Goal: Transaction & Acquisition: Book appointment/travel/reservation

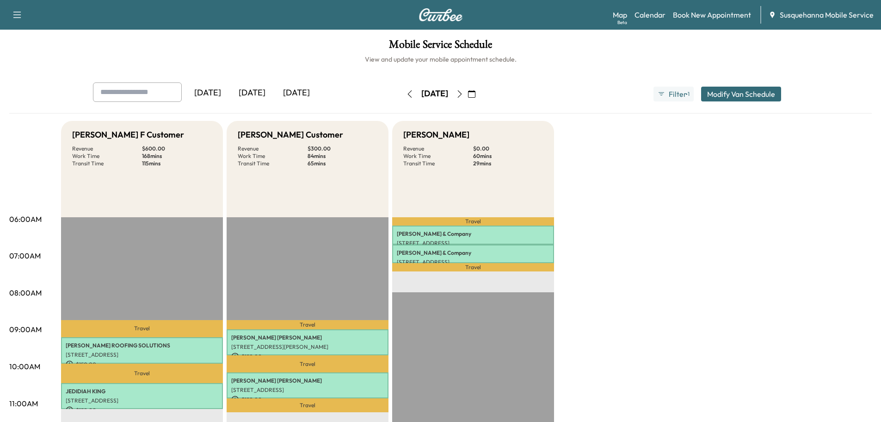
click at [406, 93] on icon "button" at bounding box center [409, 93] width 7 height 7
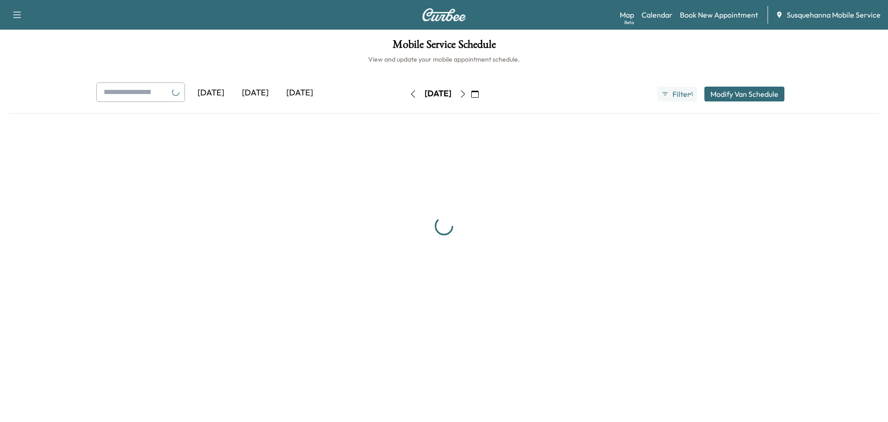
click at [405, 93] on button "button" at bounding box center [413, 94] width 16 height 15
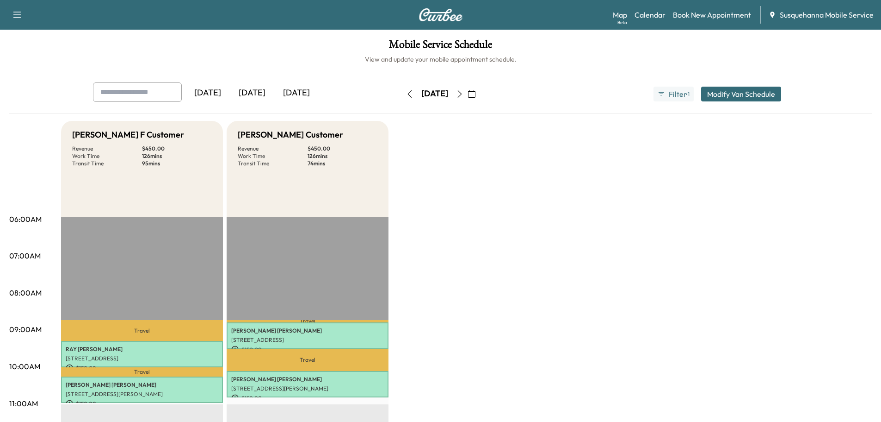
click at [406, 94] on icon "button" at bounding box center [409, 93] width 7 height 7
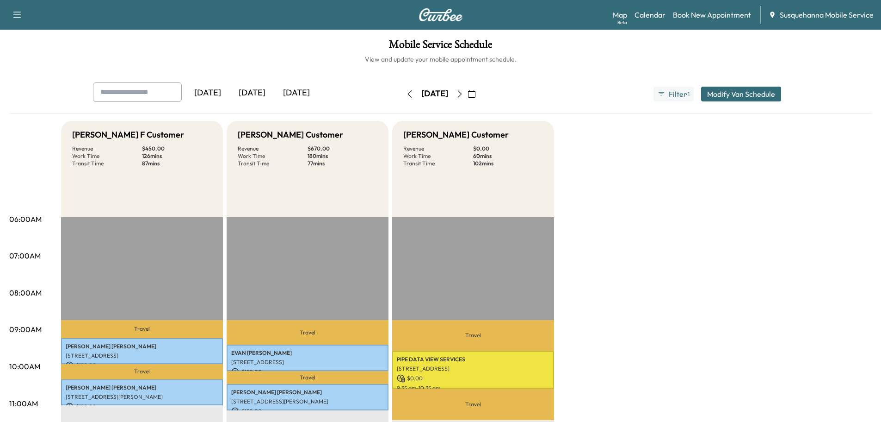
scroll to position [148, 0]
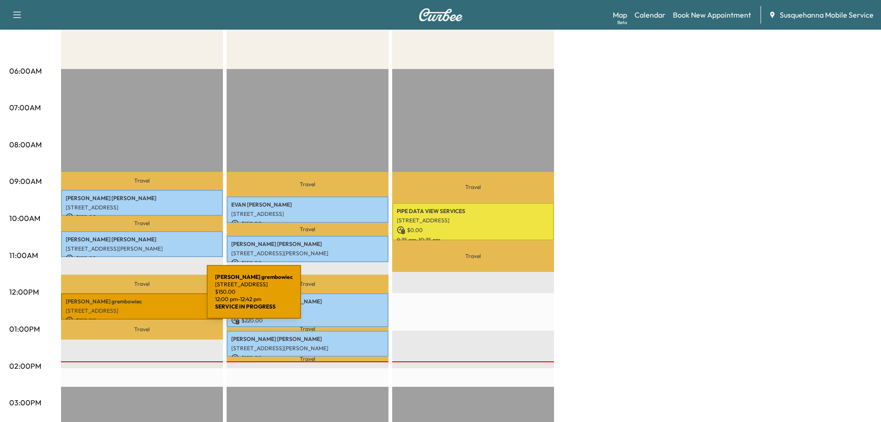
click at [137, 298] on p "[PERSON_NAME]" at bounding box center [142, 301] width 153 height 7
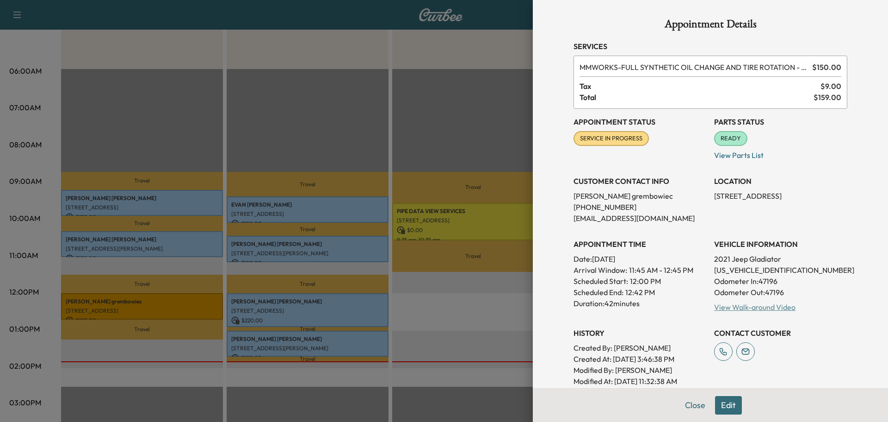
click at [744, 306] on link "View Walk-around Video" at bounding box center [754, 306] width 81 height 9
click at [681, 408] on button "Close" at bounding box center [695, 405] width 32 height 19
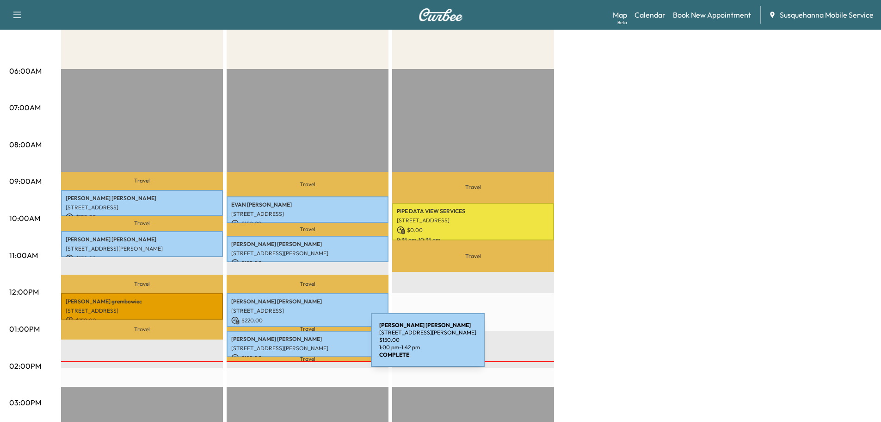
click at [274, 349] on div "[PERSON_NAME] [STREET_ADDRESS][PERSON_NAME] $ 150.00 1:00 pm - 1:42 pm" at bounding box center [308, 343] width 162 height 26
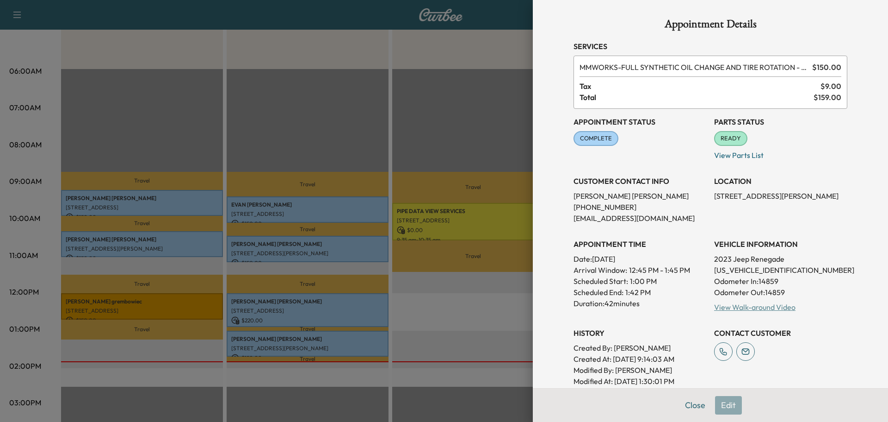
click at [719, 309] on link "View Walk-around Video" at bounding box center [754, 306] width 81 height 9
click at [349, 317] on div at bounding box center [444, 211] width 888 height 422
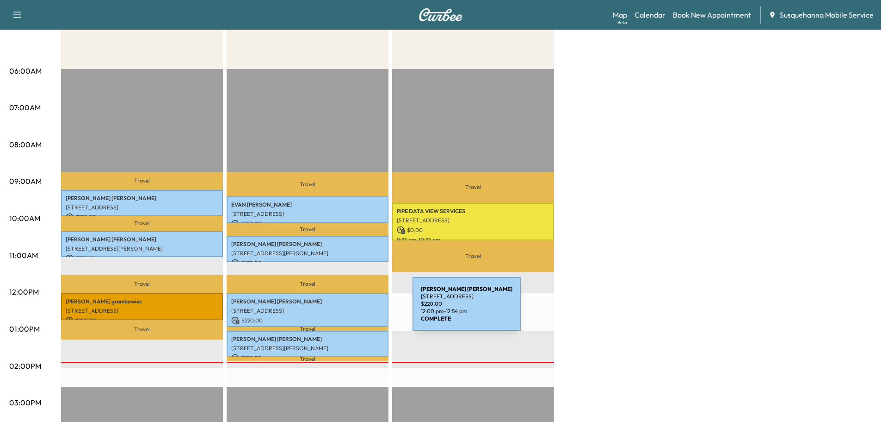
click at [343, 309] on p "[STREET_ADDRESS]" at bounding box center [307, 310] width 153 height 7
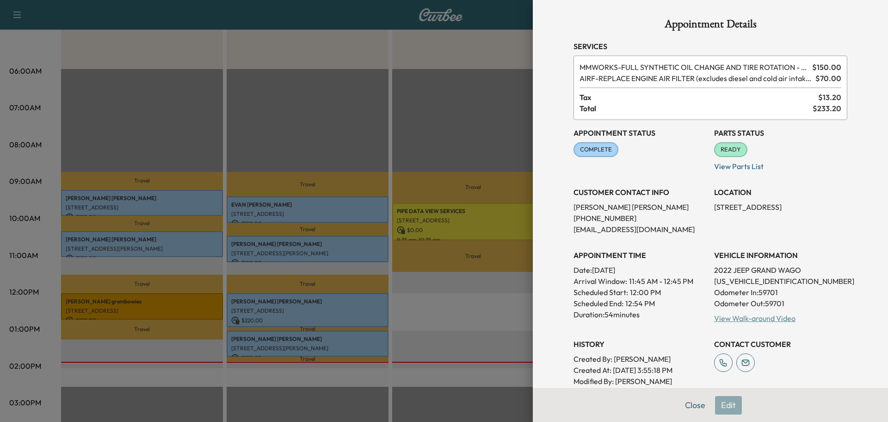
click at [724, 320] on link "View Walk-around Video" at bounding box center [754, 317] width 81 height 9
click at [691, 402] on button "Close" at bounding box center [695, 405] width 32 height 19
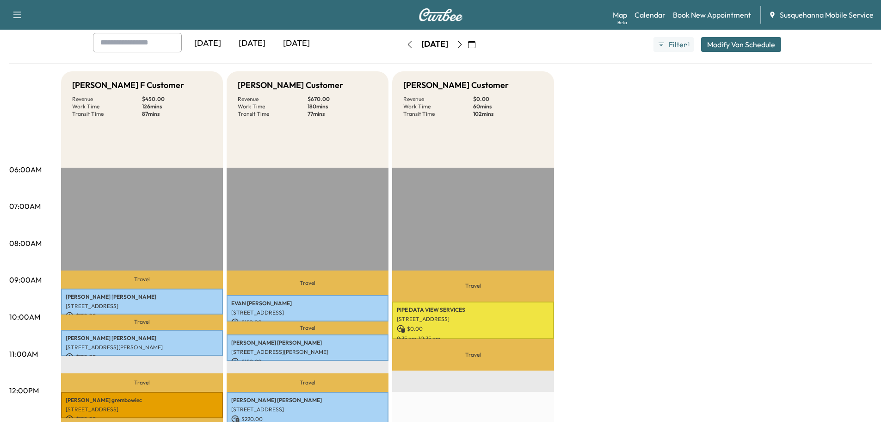
scroll to position [0, 0]
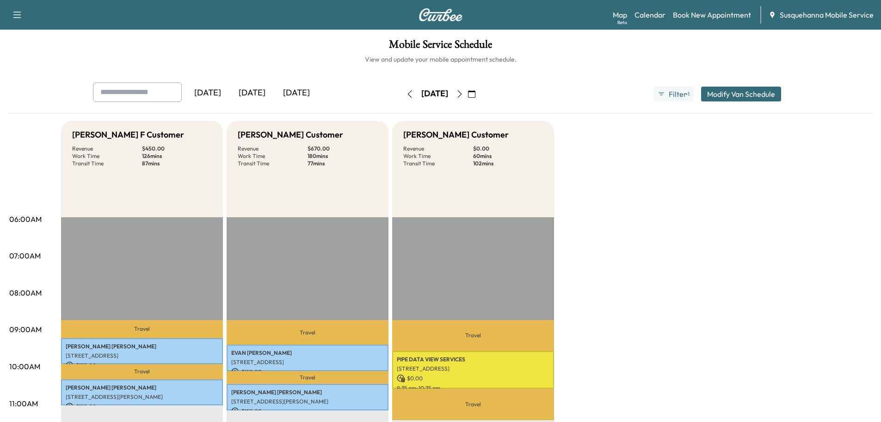
click at [464, 93] on icon "button" at bounding box center [459, 93] width 7 height 7
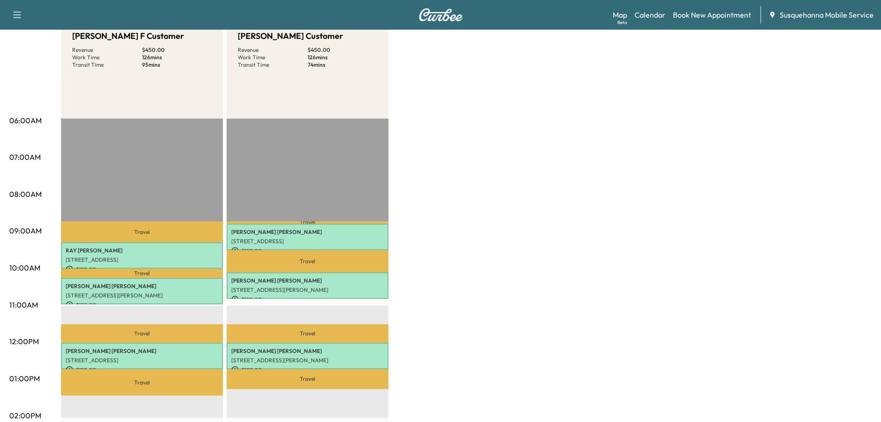
scroll to position [148, 0]
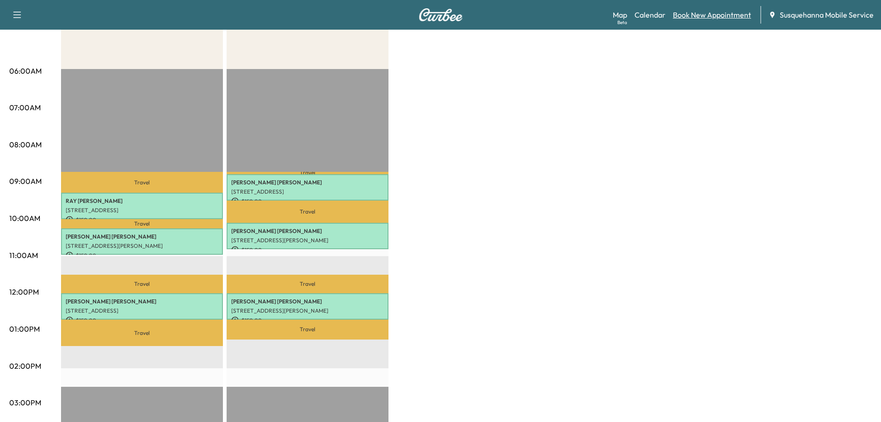
click at [703, 16] on link "Book New Appointment" at bounding box center [712, 14] width 78 height 11
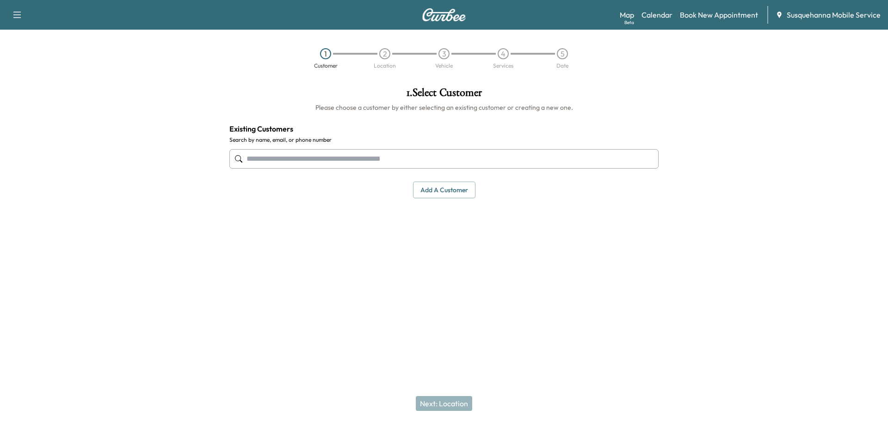
click at [288, 159] on input "text" at bounding box center [443, 158] width 429 height 19
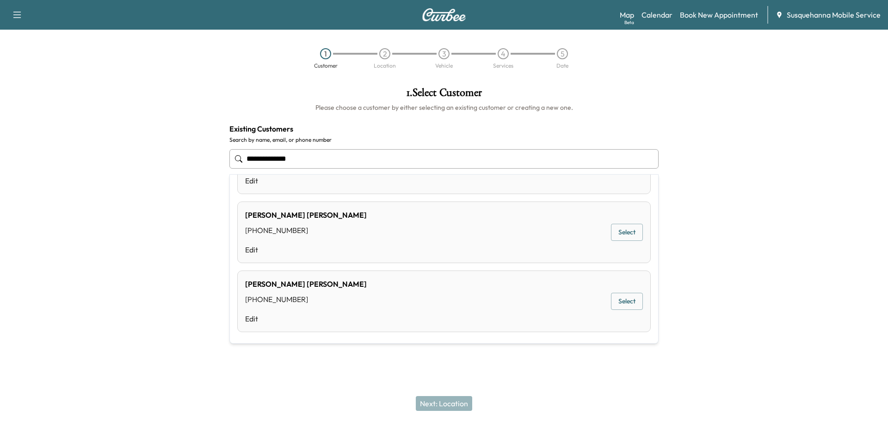
scroll to position [471, 0]
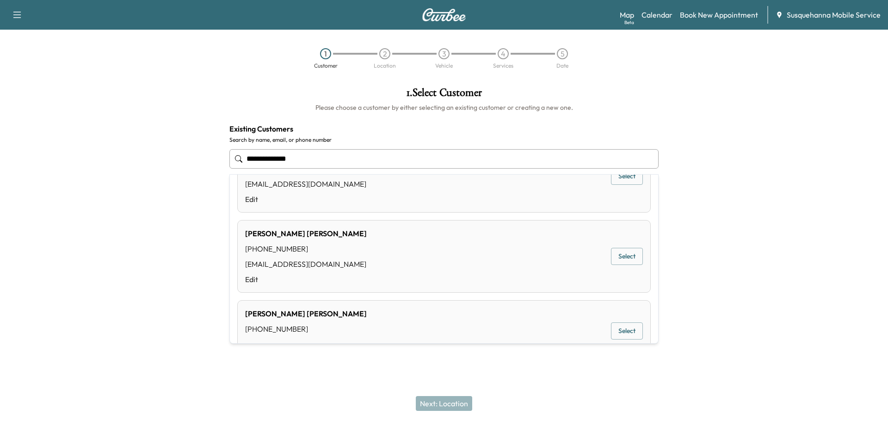
click at [272, 158] on input "**********" at bounding box center [443, 158] width 429 height 19
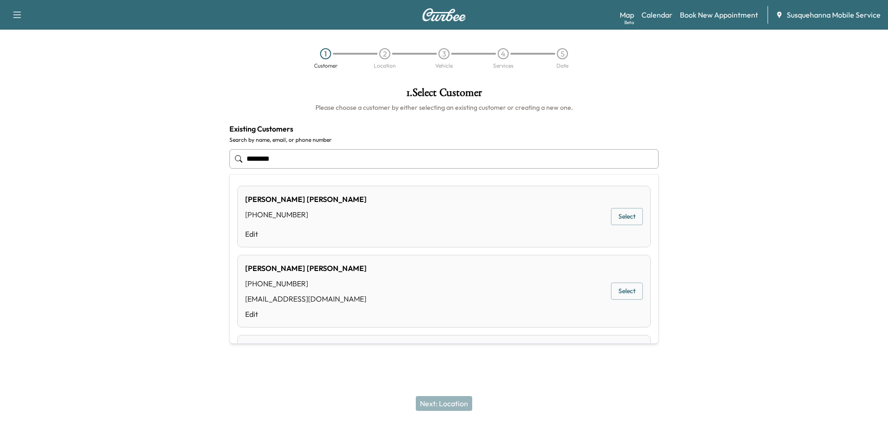
type input "******"
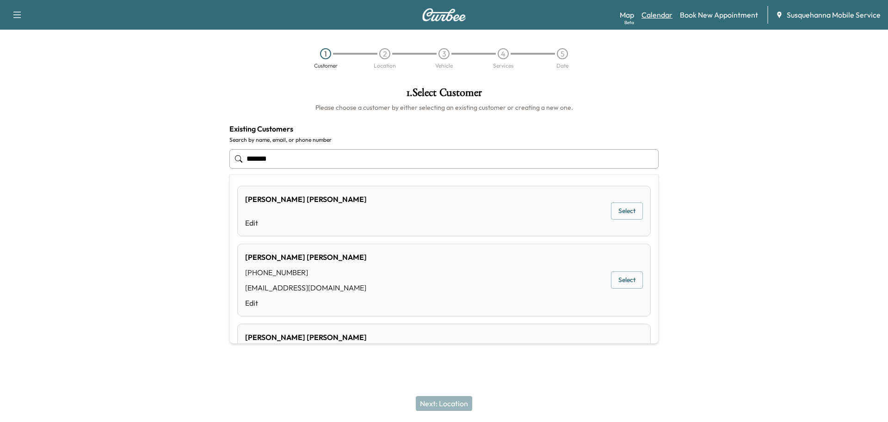
click at [664, 16] on link "Calendar" at bounding box center [657, 14] width 31 height 11
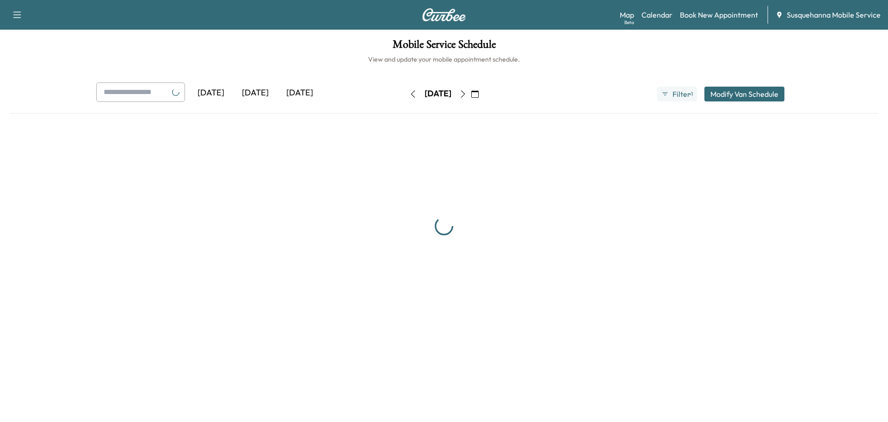
click at [710, 18] on link "Book New Appointment" at bounding box center [719, 14] width 78 height 11
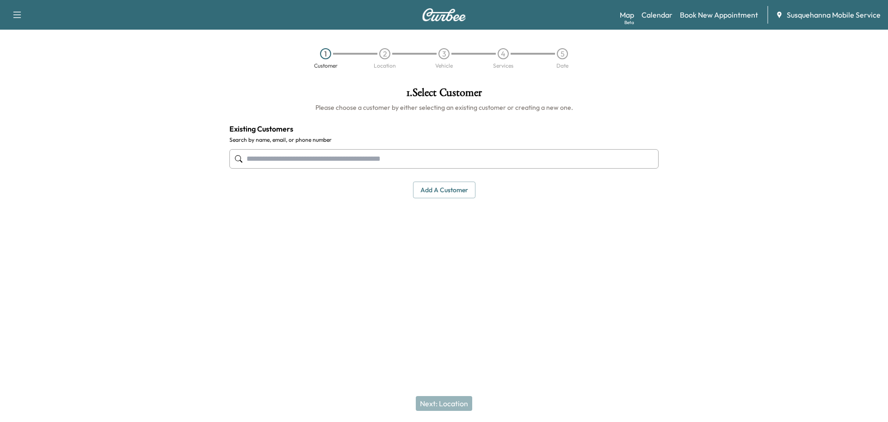
click at [440, 199] on div "1 . Select Customer Please choose a customer by either selecting an existing cu…" at bounding box center [444, 143] width 444 height 126
click at [440, 196] on button "Add a customer" at bounding box center [444, 189] width 62 height 17
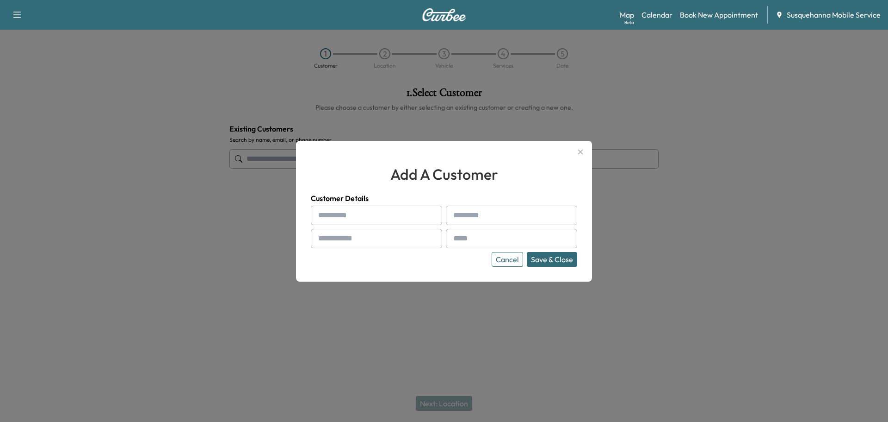
click at [368, 220] on input "text" at bounding box center [376, 214] width 131 height 19
type input "******"
click at [378, 233] on input "text" at bounding box center [376, 238] width 131 height 19
type input "**********"
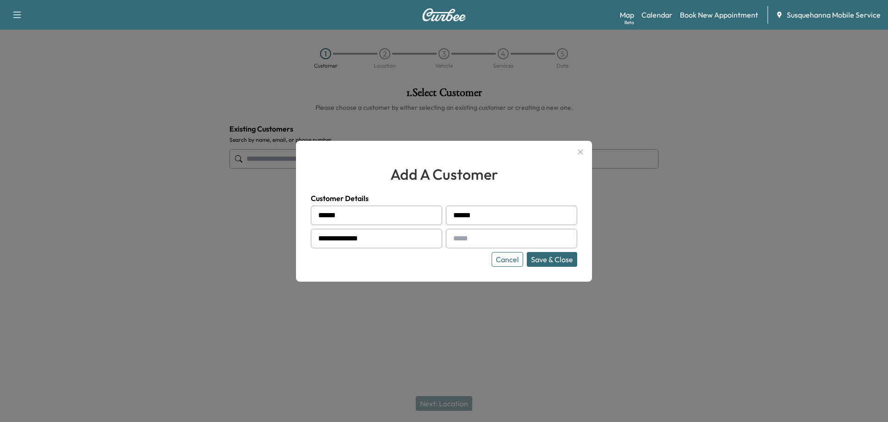
click at [509, 236] on input "text" at bounding box center [511, 238] width 131 height 19
paste input "**********"
type input "**********"
click at [550, 263] on button "Save & Close" at bounding box center [552, 259] width 50 height 15
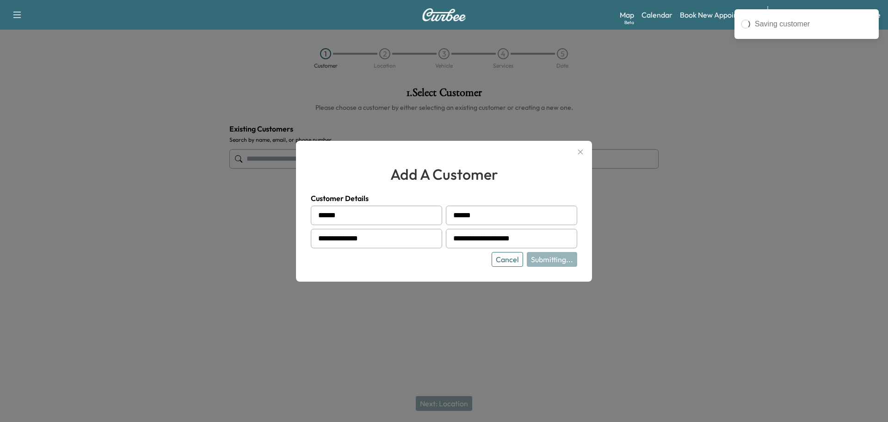
type input "**********"
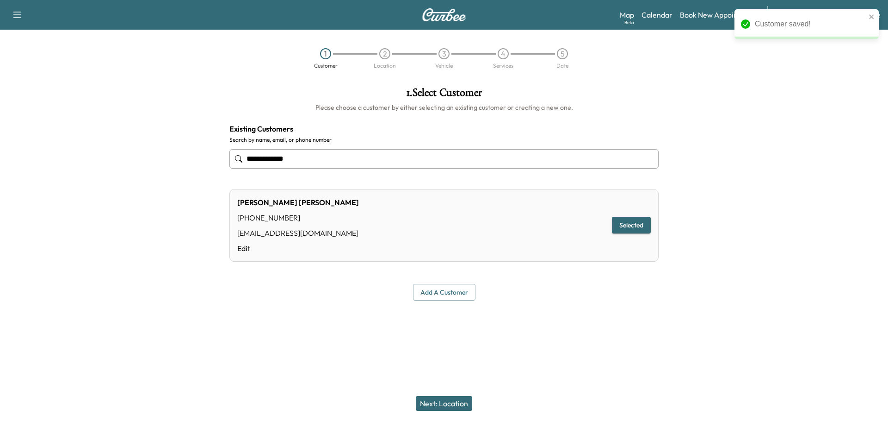
drag, startPoint x: 464, startPoint y: 398, endPoint x: 456, endPoint y: 362, distance: 36.8
click at [464, 398] on button "Next: Location" at bounding box center [444, 403] width 56 height 15
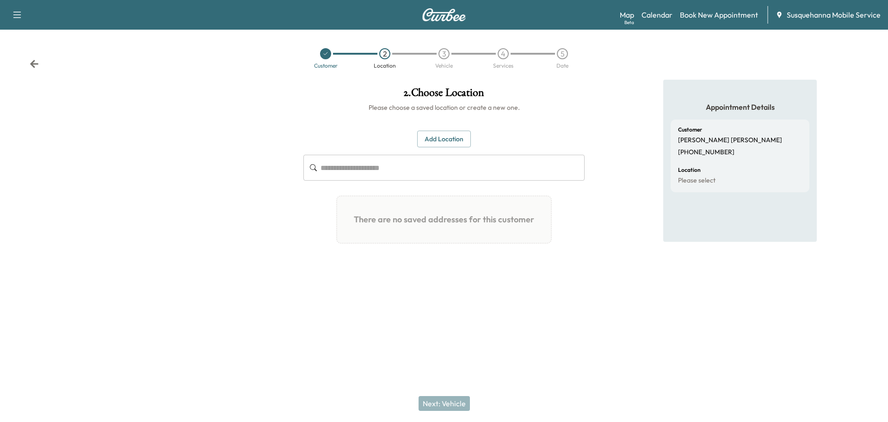
click at [453, 143] on button "Add Location" at bounding box center [444, 138] width 54 height 17
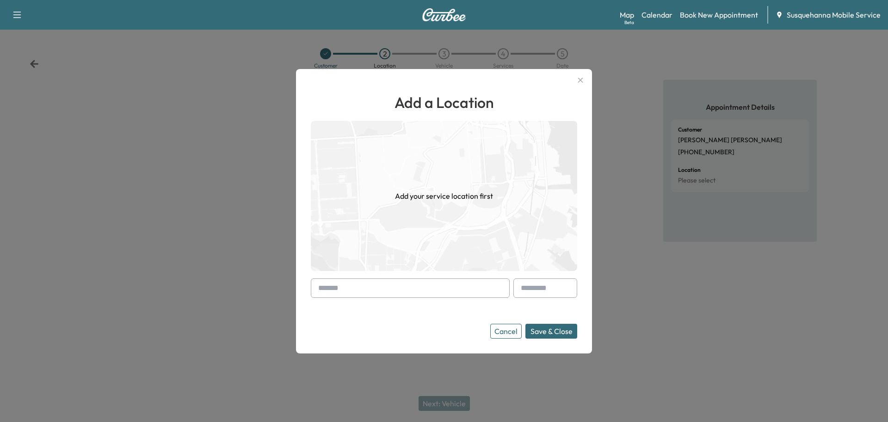
click at [387, 287] on input "text" at bounding box center [410, 287] width 199 height 19
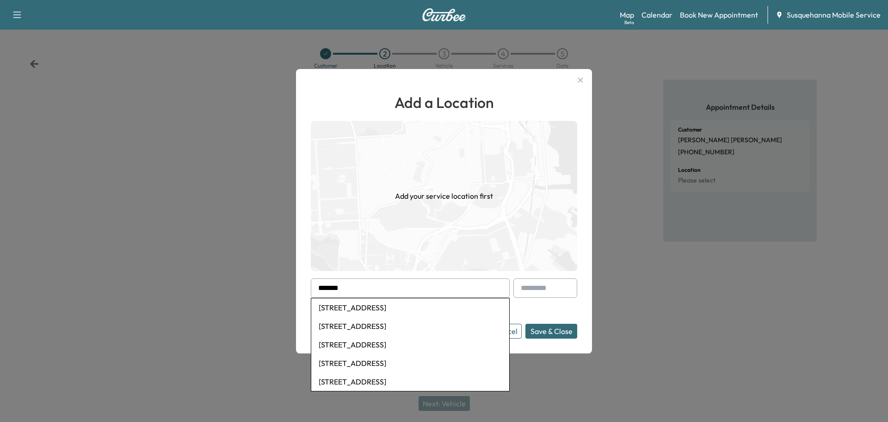
click at [387, 307] on li "[STREET_ADDRESS]" at bounding box center [410, 307] width 198 height 19
type input "**********"
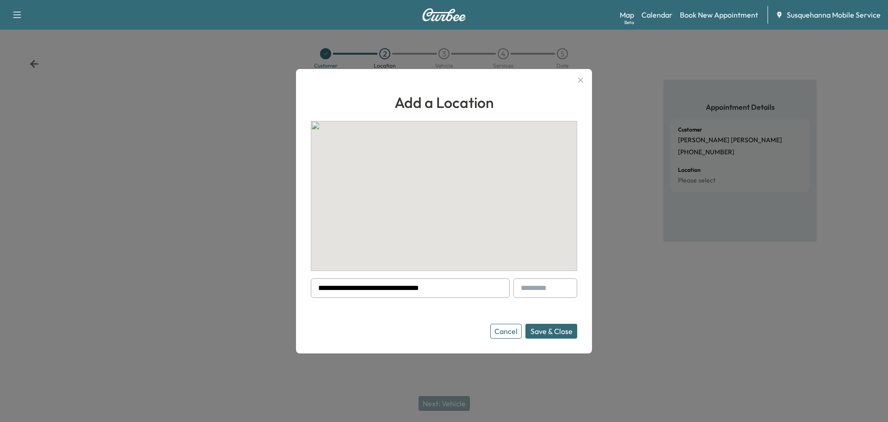
click at [563, 336] on button "Save & Close" at bounding box center [552, 330] width 52 height 15
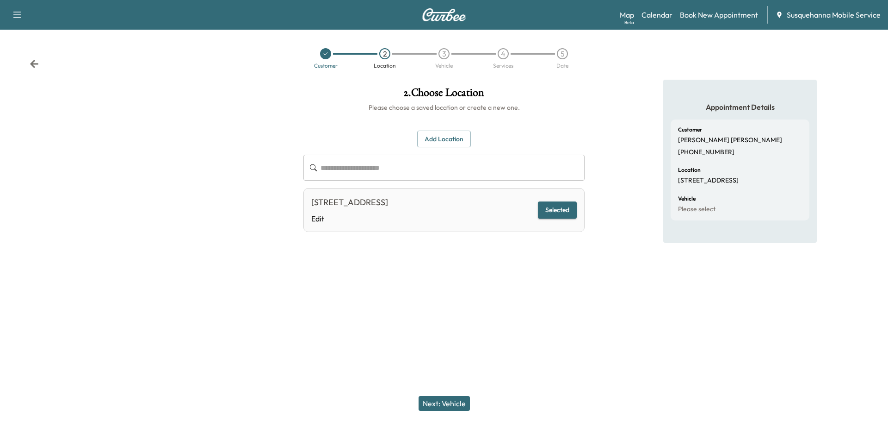
click at [447, 403] on button "Next: Vehicle" at bounding box center [444, 403] width 51 height 15
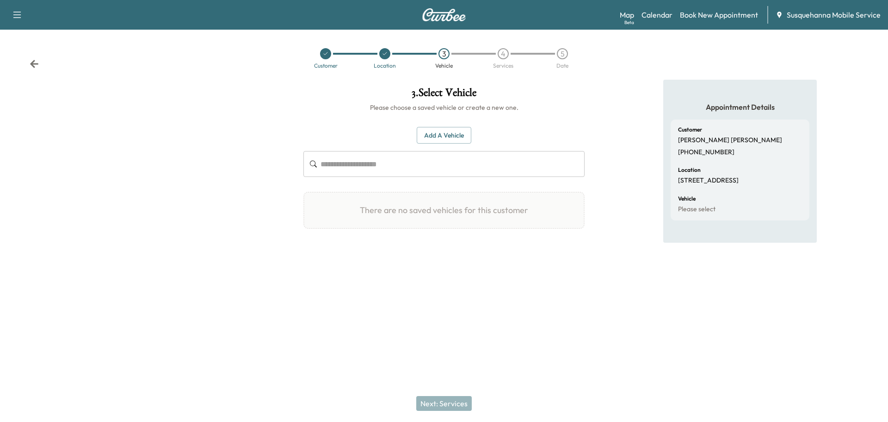
click at [430, 135] on button "Add a Vehicle" at bounding box center [444, 135] width 55 height 17
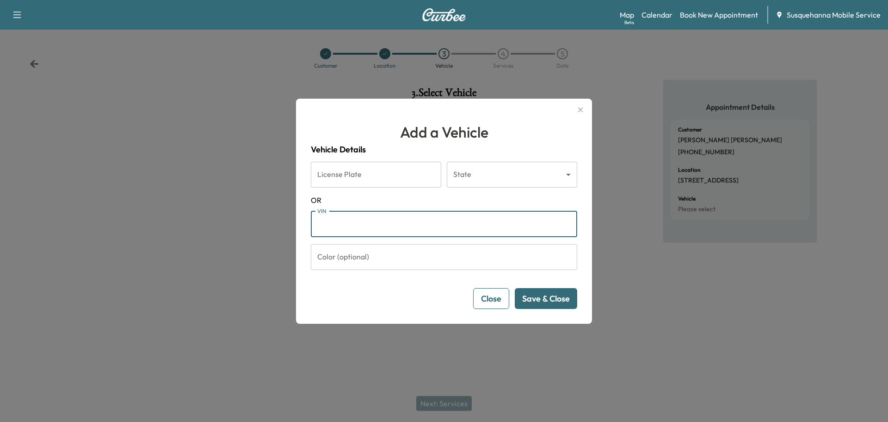
paste input "**********"
type input "**********"
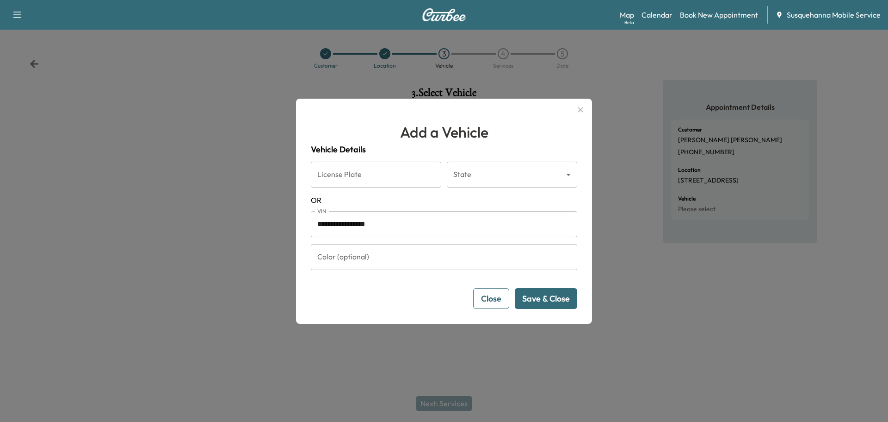
click at [547, 301] on button "Save & Close" at bounding box center [546, 298] width 62 height 21
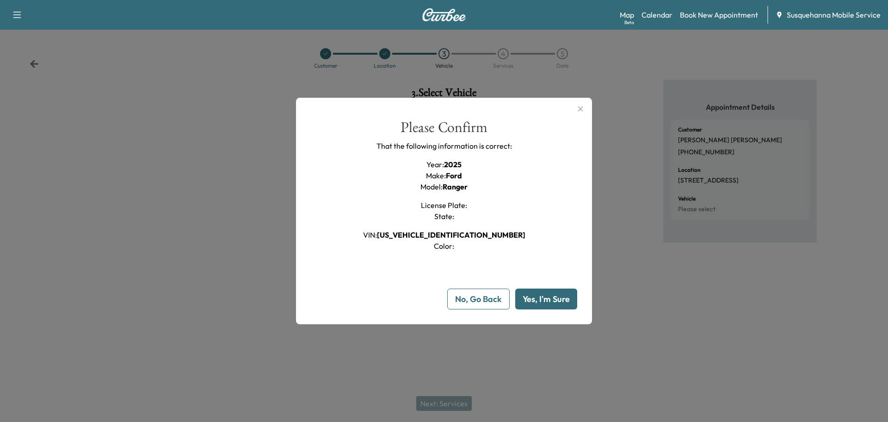
click at [547, 301] on button "Yes, I'm Sure" at bounding box center [546, 298] width 62 height 21
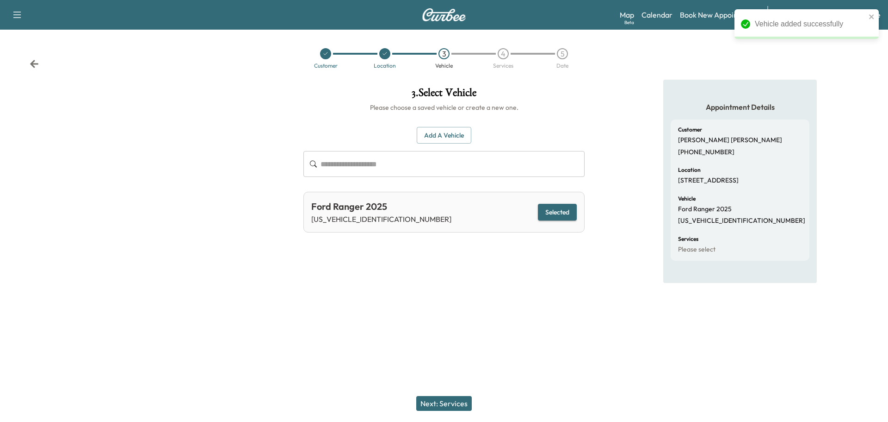
click at [458, 401] on button "Next: Services" at bounding box center [444, 403] width 56 height 15
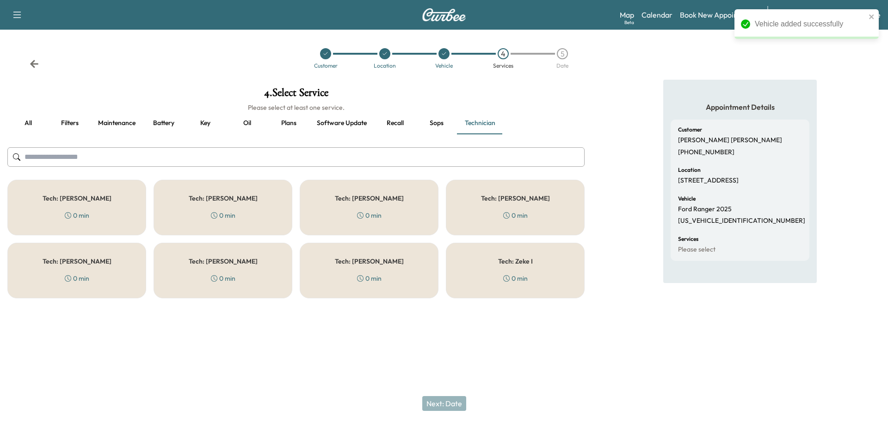
click at [397, 123] on button "Recall" at bounding box center [395, 123] width 42 height 22
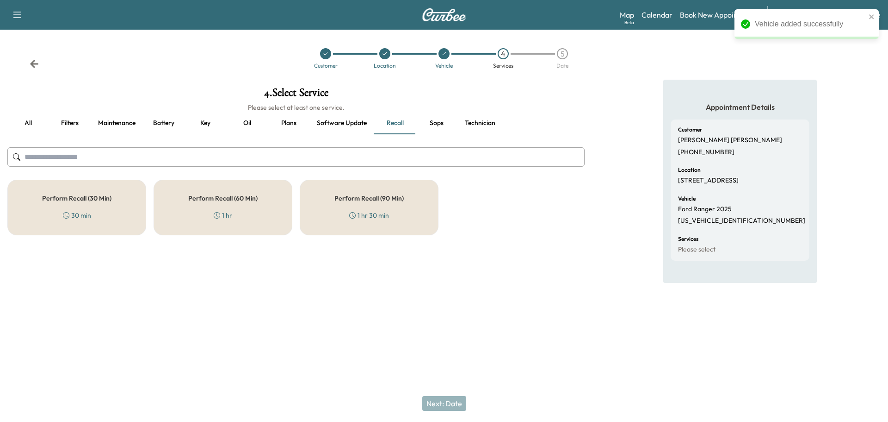
click at [335, 212] on div "Perform Recall (90 Min) 1 hr 30 min" at bounding box center [369, 208] width 139 height 56
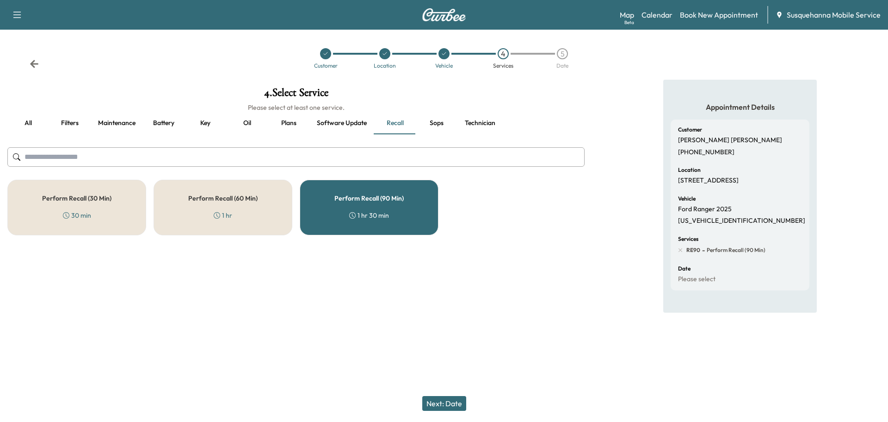
click at [490, 125] on button "Technician" at bounding box center [480, 123] width 45 height 22
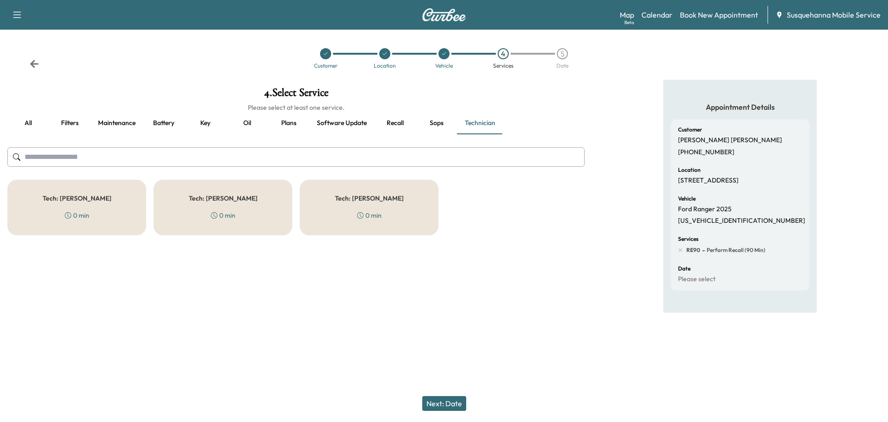
click at [384, 205] on div "Tech: [PERSON_NAME] 0 min" at bounding box center [369, 208] width 139 height 56
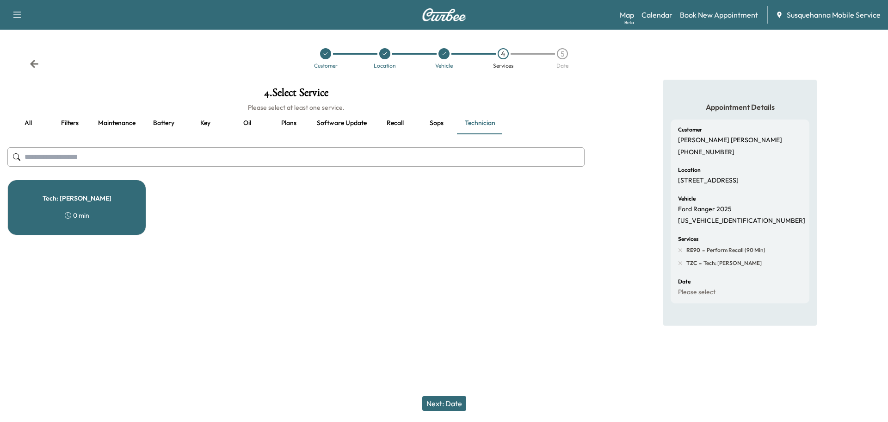
click at [447, 398] on button "Next: Date" at bounding box center [444, 403] width 44 height 15
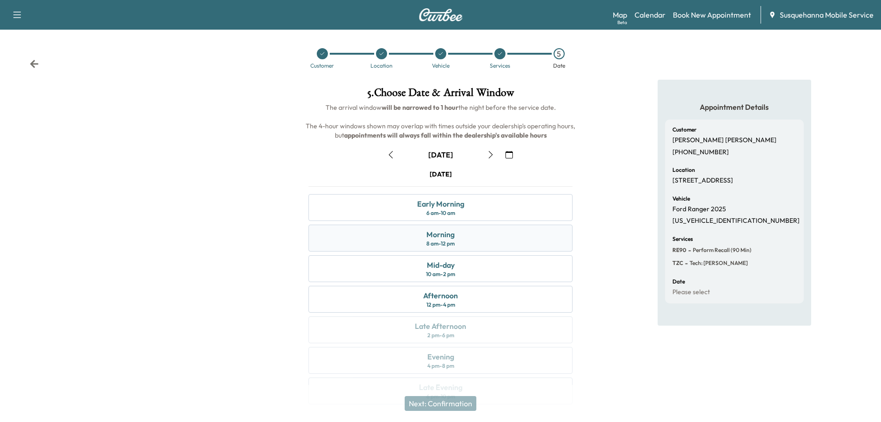
click at [492, 242] on div "Morning 8 am - 12 pm" at bounding box center [441, 237] width 264 height 27
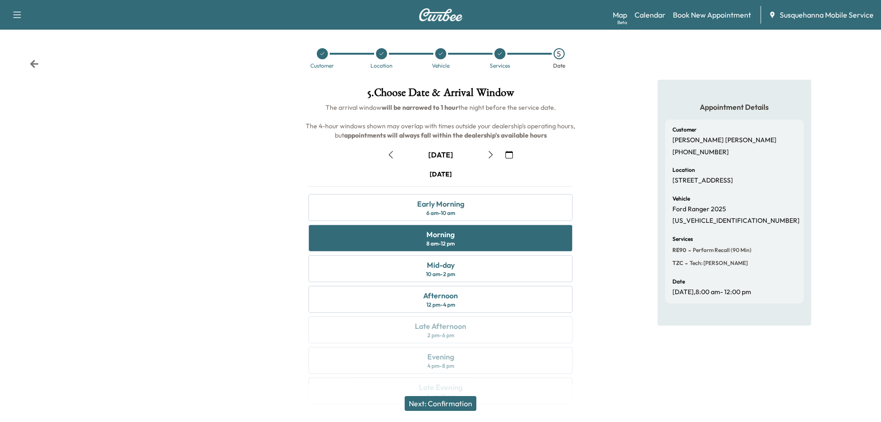
click at [460, 402] on button "Next: Confirmation" at bounding box center [441, 403] width 72 height 15
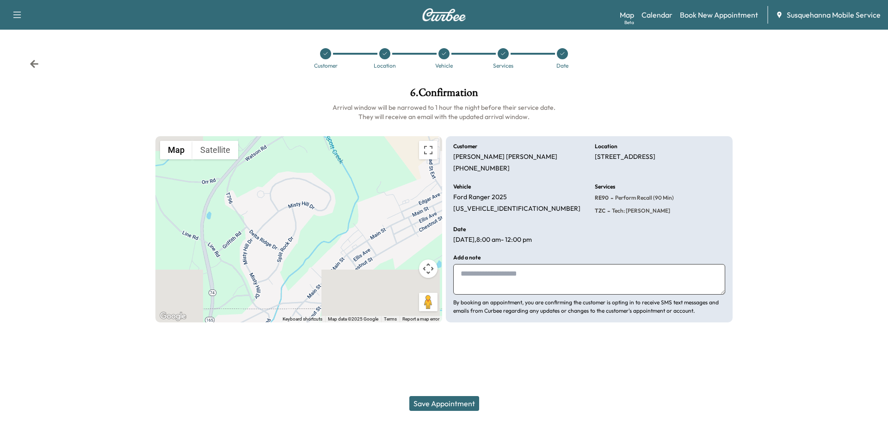
click at [515, 284] on textarea at bounding box center [589, 279] width 272 height 31
type textarea "**********"
click at [449, 398] on button "Save Appointment" at bounding box center [444, 403] width 70 height 15
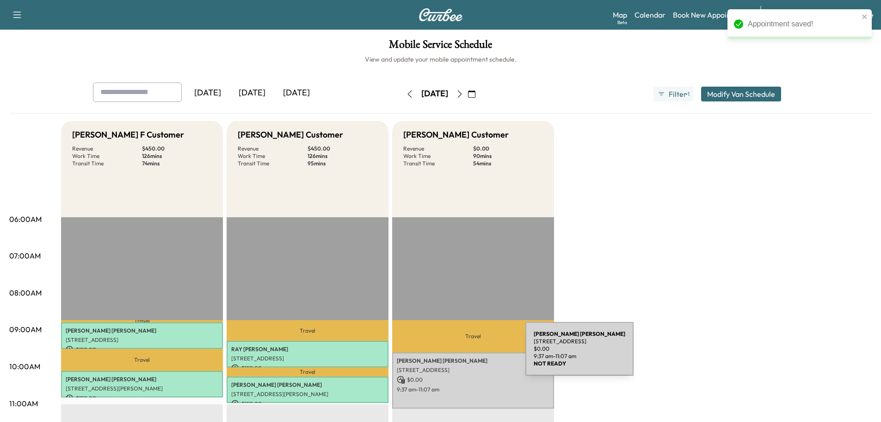
click at [453, 366] on p "[STREET_ADDRESS]" at bounding box center [473, 369] width 153 height 7
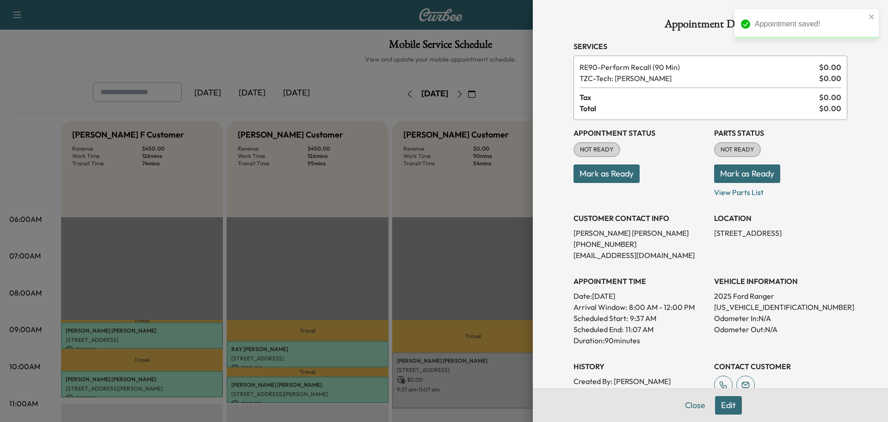
click at [738, 176] on button "Mark as Ready" at bounding box center [747, 173] width 66 height 19
click at [601, 176] on button "Mark as Ready" at bounding box center [607, 173] width 66 height 19
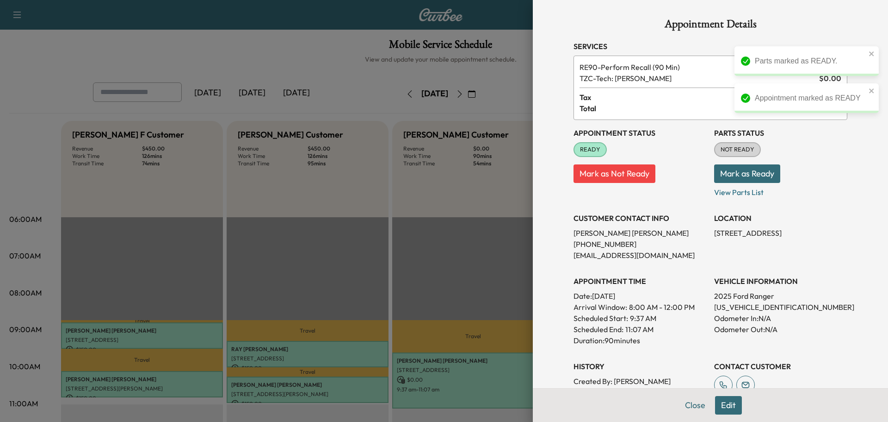
click at [717, 175] on button "Mark as Ready" at bounding box center [747, 173] width 66 height 19
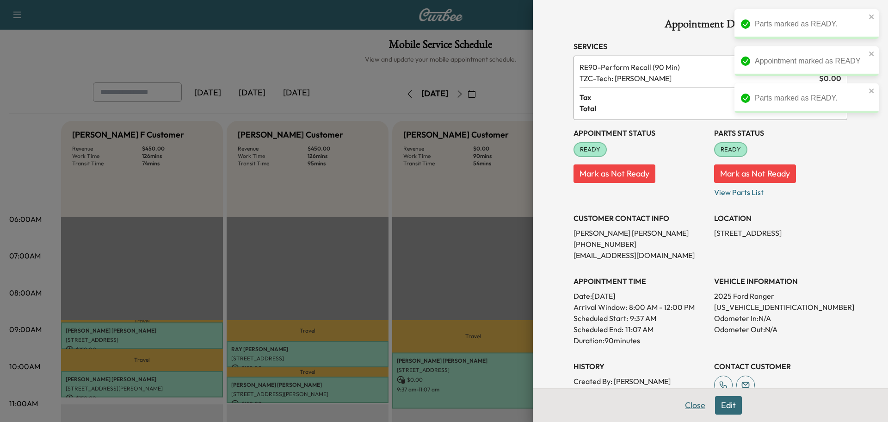
click at [688, 401] on button "Close" at bounding box center [695, 405] width 32 height 19
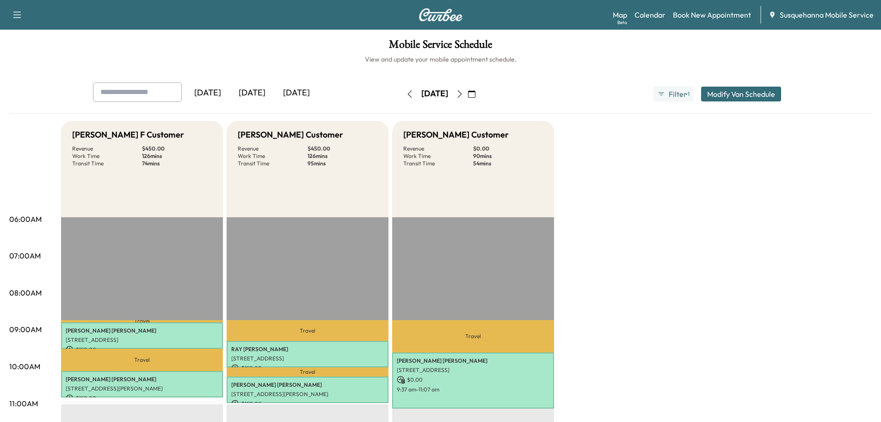
click at [464, 95] on icon "button" at bounding box center [459, 93] width 7 height 7
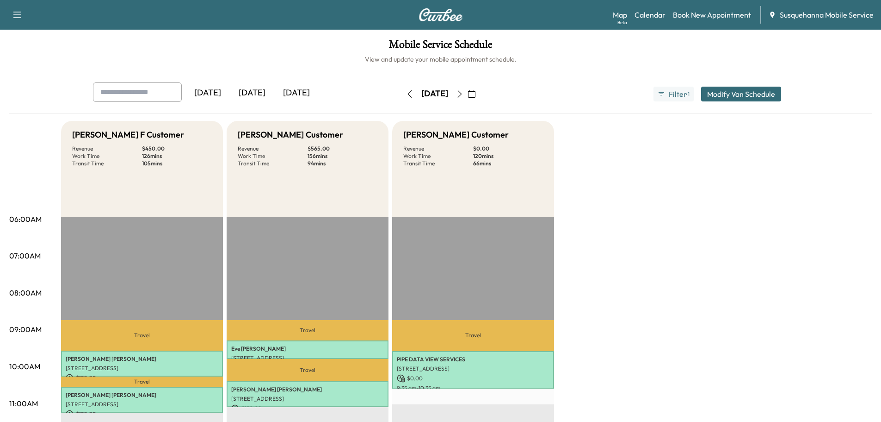
click at [406, 95] on icon "button" at bounding box center [409, 93] width 7 height 7
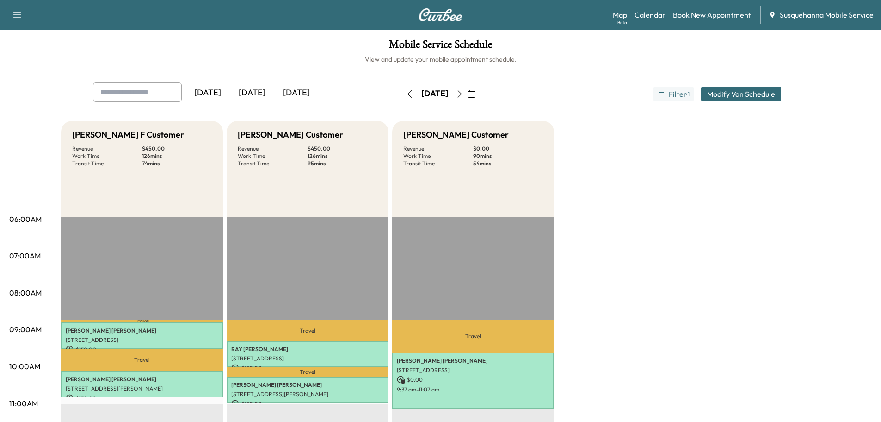
drag, startPoint x: 485, startPoint y: 94, endPoint x: 473, endPoint y: 158, distance: 65.5
click at [464, 94] on icon "button" at bounding box center [459, 93] width 7 height 7
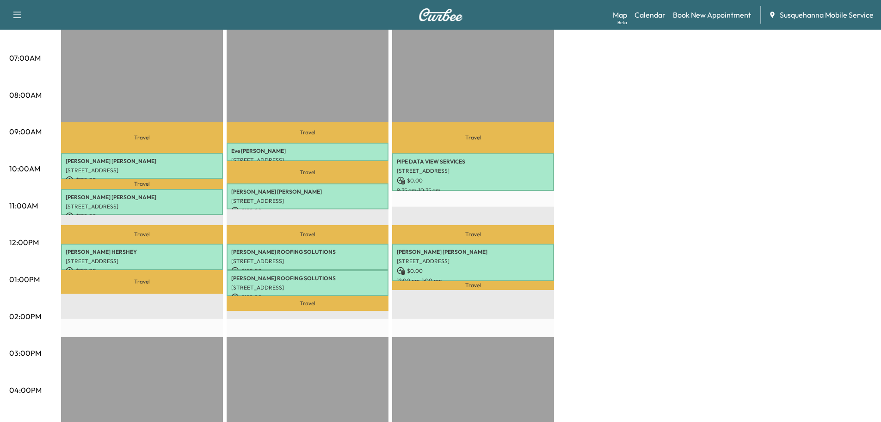
scroll to position [50, 0]
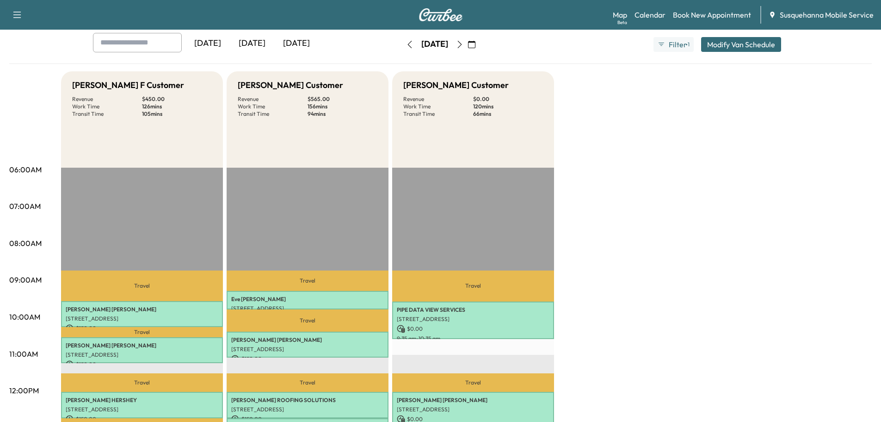
click at [462, 47] on icon "button" at bounding box center [460, 44] width 4 height 7
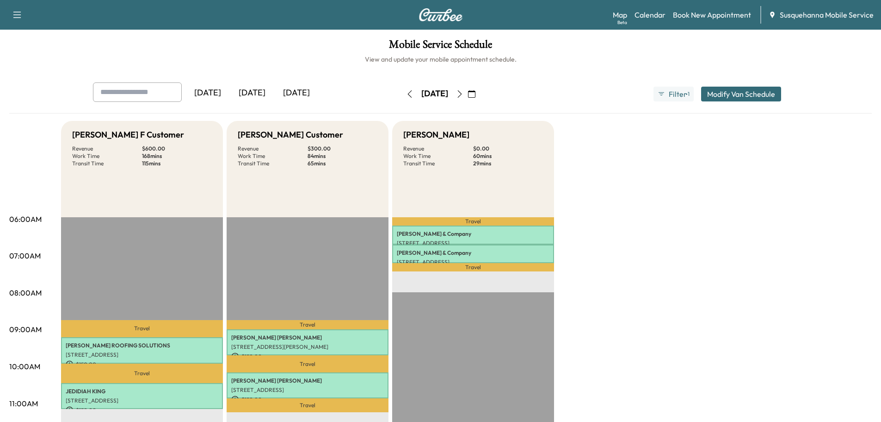
click at [406, 96] on icon "button" at bounding box center [409, 93] width 7 height 7
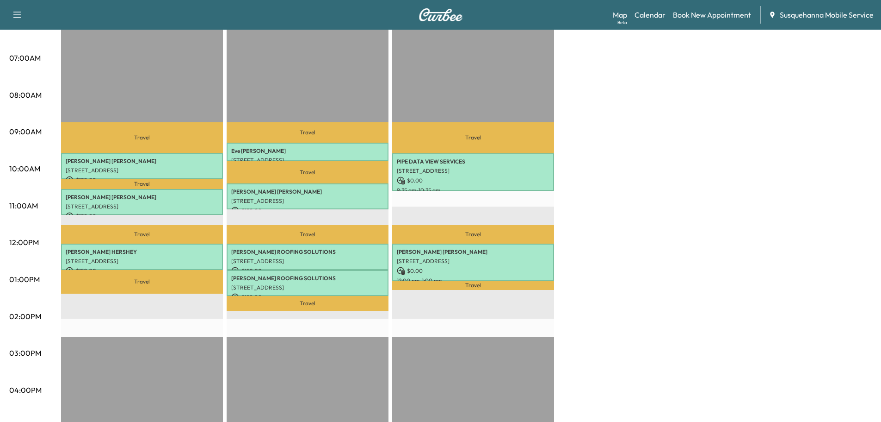
scroll to position [148, 0]
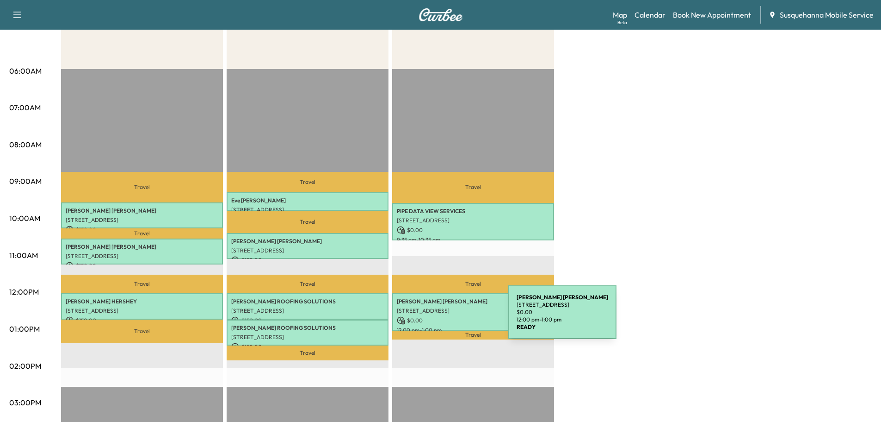
click at [439, 317] on p "$ 0.00" at bounding box center [473, 320] width 153 height 8
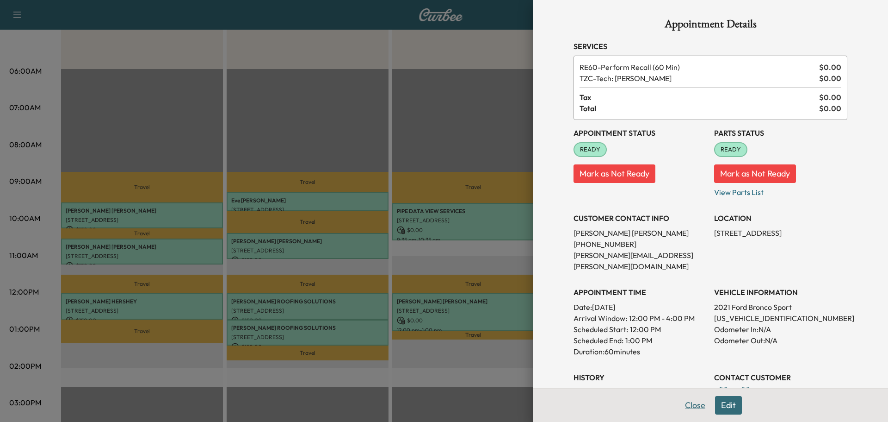
click at [690, 409] on button "Close" at bounding box center [695, 405] width 32 height 19
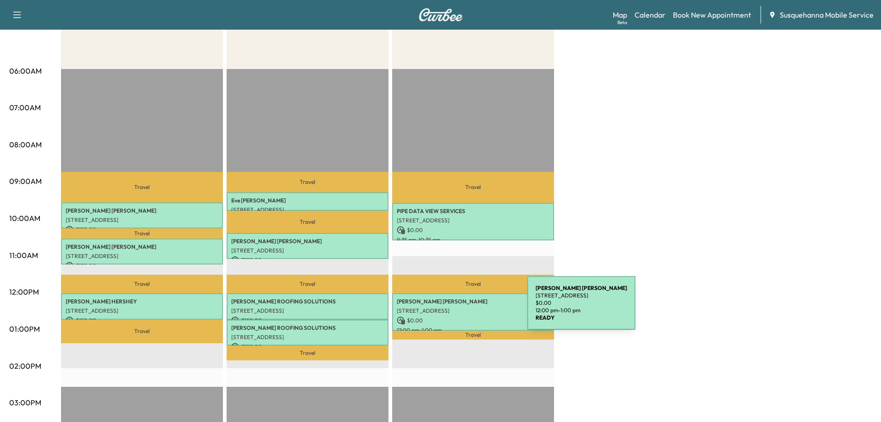
click at [458, 308] on p "[STREET_ADDRESS]" at bounding box center [473, 310] width 153 height 7
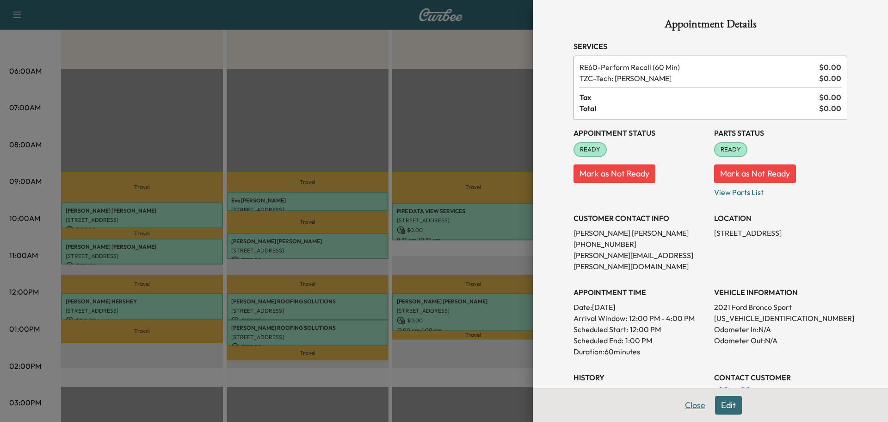
click at [686, 410] on button "Close" at bounding box center [695, 405] width 32 height 19
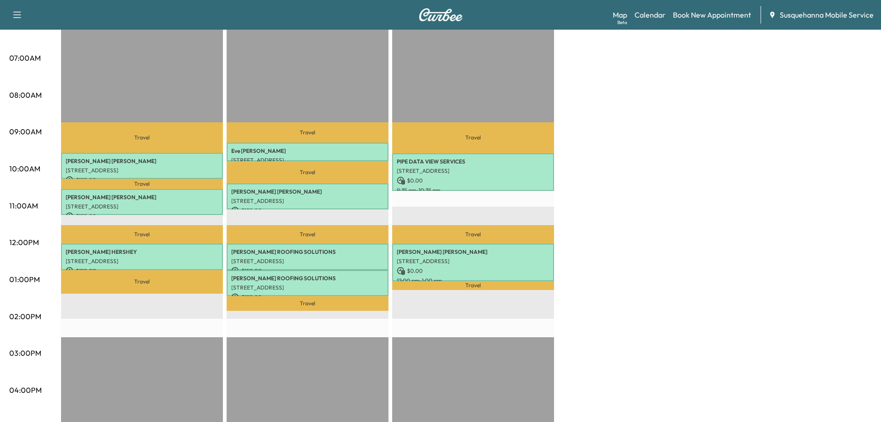
scroll to position [247, 0]
